Goal: Task Accomplishment & Management: Complete application form

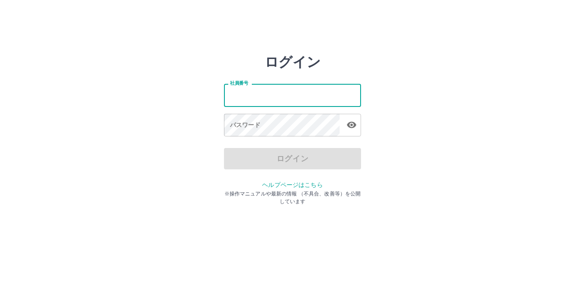
click at [250, 102] on input "社員番号" at bounding box center [292, 95] width 137 height 23
type input "*******"
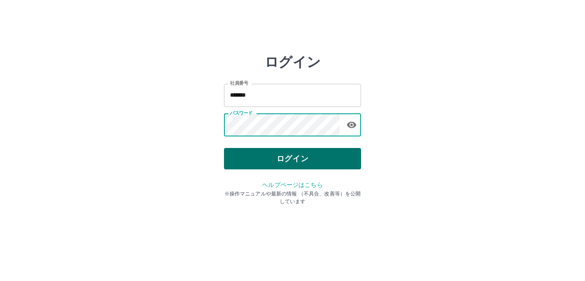
click at [270, 162] on button "ログイン" at bounding box center [292, 158] width 137 height 21
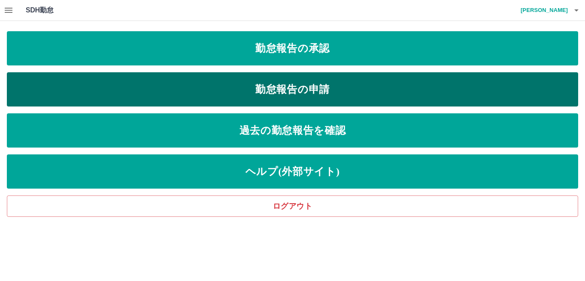
click at [108, 93] on link "勤怠報告の申請" at bounding box center [292, 89] width 571 height 34
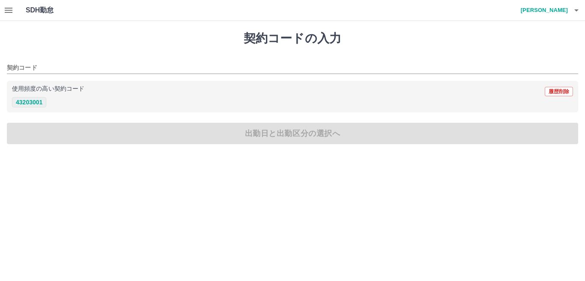
click at [22, 100] on button "43203001" at bounding box center [29, 102] width 34 height 10
type input "********"
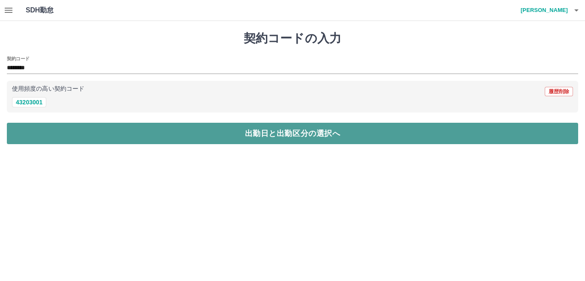
click at [158, 133] on button "出勤日と出勤区分の選択へ" at bounding box center [292, 133] width 571 height 21
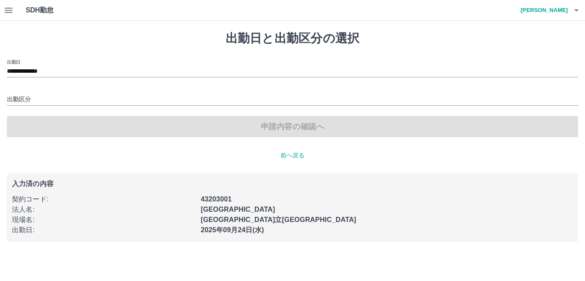
click at [14, 92] on div "出勤区分" at bounding box center [292, 97] width 571 height 18
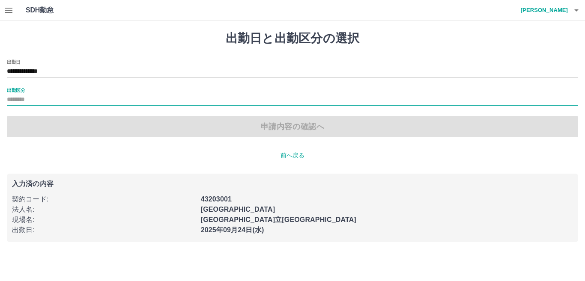
click at [28, 99] on input "出勤区分" at bounding box center [292, 100] width 571 height 11
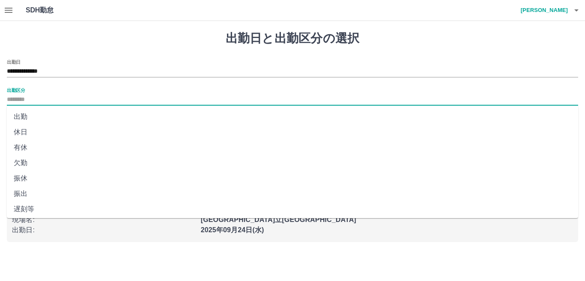
click at [24, 112] on li "出勤" at bounding box center [292, 116] width 571 height 15
type input "**"
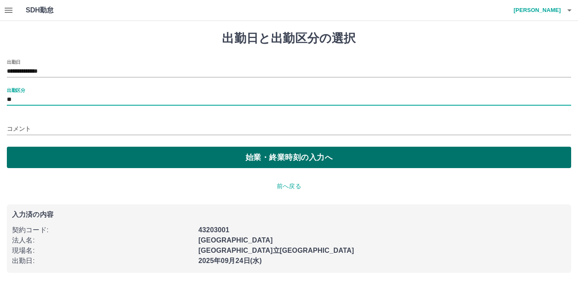
click at [221, 157] on button "始業・終業時刻の入力へ" at bounding box center [289, 157] width 564 height 21
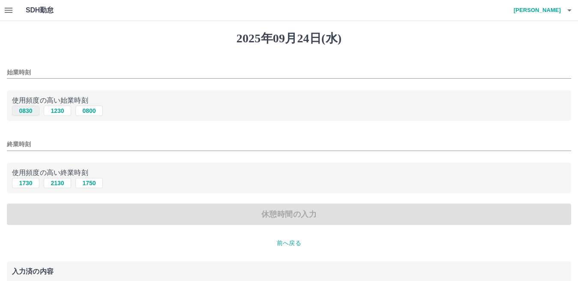
click at [25, 114] on button "0830" at bounding box center [25, 111] width 27 height 10
type input "****"
click at [36, 181] on button "1730" at bounding box center [25, 183] width 27 height 10
type input "****"
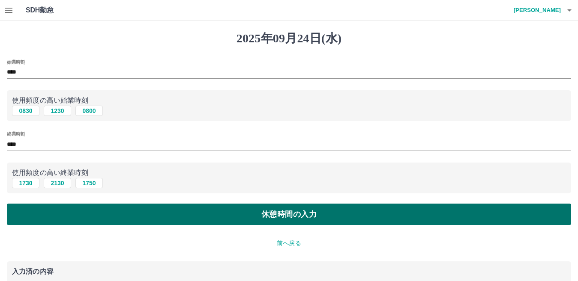
click at [122, 218] on button "休憩時間の入力" at bounding box center [289, 214] width 564 height 21
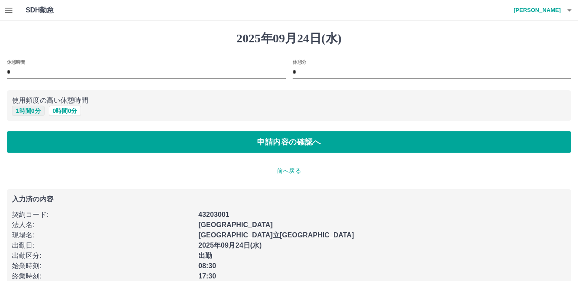
click at [21, 114] on button "1 時間 0 分" at bounding box center [28, 111] width 33 height 10
type input "*"
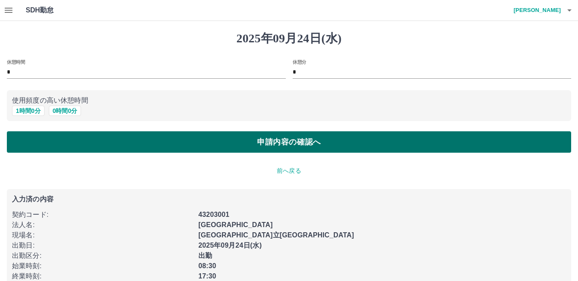
click at [217, 142] on button "申請内容の確認へ" at bounding box center [289, 141] width 564 height 21
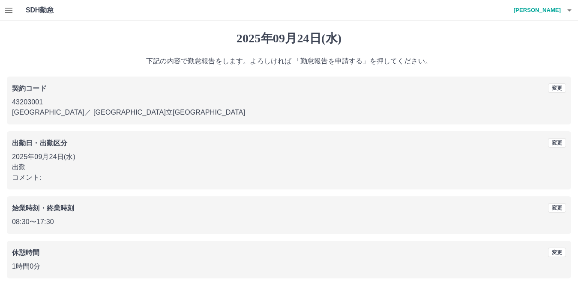
scroll to position [39, 0]
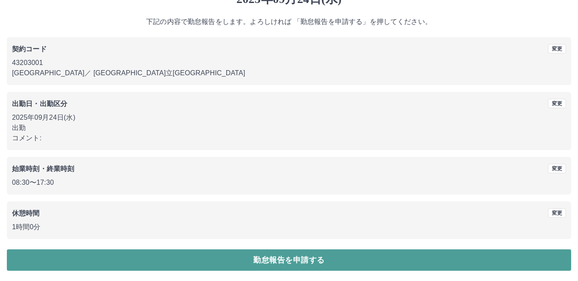
click at [261, 255] on button "勤怠報告を申請する" at bounding box center [289, 260] width 564 height 21
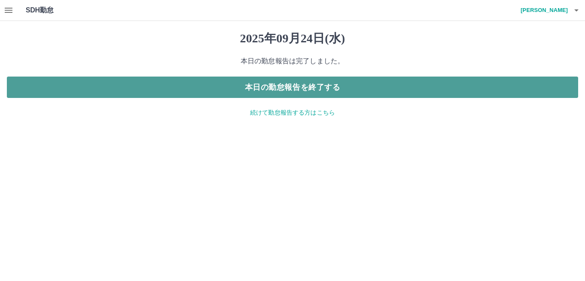
click at [252, 89] on button "本日の勤怠報告を終了する" at bounding box center [292, 87] width 571 height 21
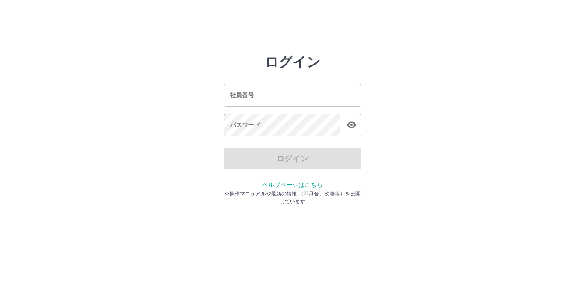
click at [272, 99] on input "社員番号" at bounding box center [292, 95] width 137 height 23
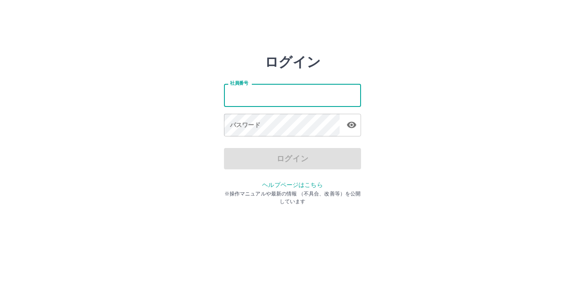
type input "*******"
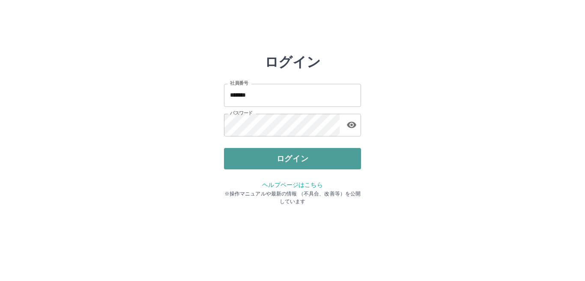
click at [284, 160] on button "ログイン" at bounding box center [292, 158] width 137 height 21
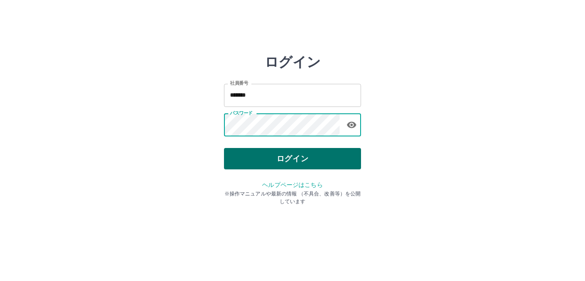
click at [269, 156] on button "ログイン" at bounding box center [292, 158] width 137 height 21
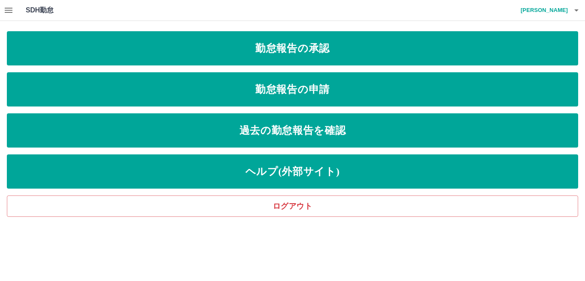
click at [11, 12] on icon "button" at bounding box center [9, 10] width 8 height 5
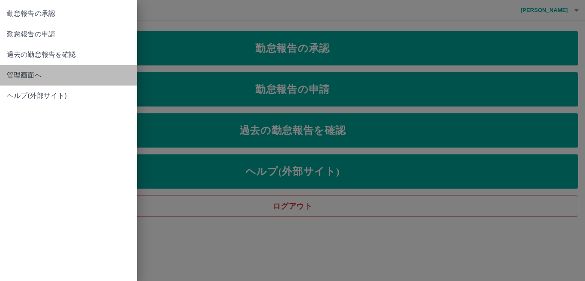
click at [29, 77] on span "管理画面へ" at bounding box center [68, 75] width 123 height 10
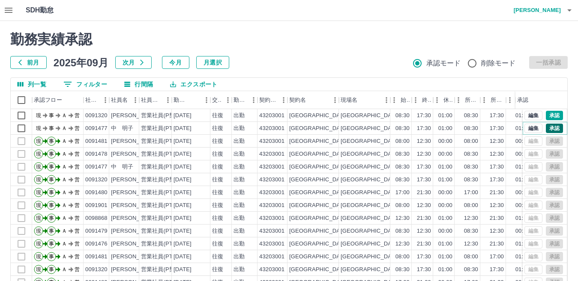
click at [550, 129] on button "承認" at bounding box center [554, 128] width 17 height 9
click at [549, 115] on button "承認" at bounding box center [554, 115] width 17 height 9
click at [564, 7] on icon "button" at bounding box center [569, 10] width 10 height 10
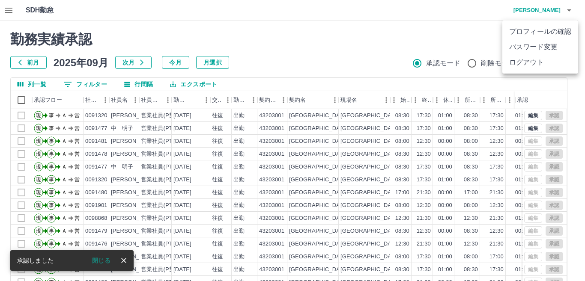
click at [534, 63] on li "ログアウト" at bounding box center [540, 62] width 76 height 15
